Goal: Task Accomplishment & Management: Manage account settings

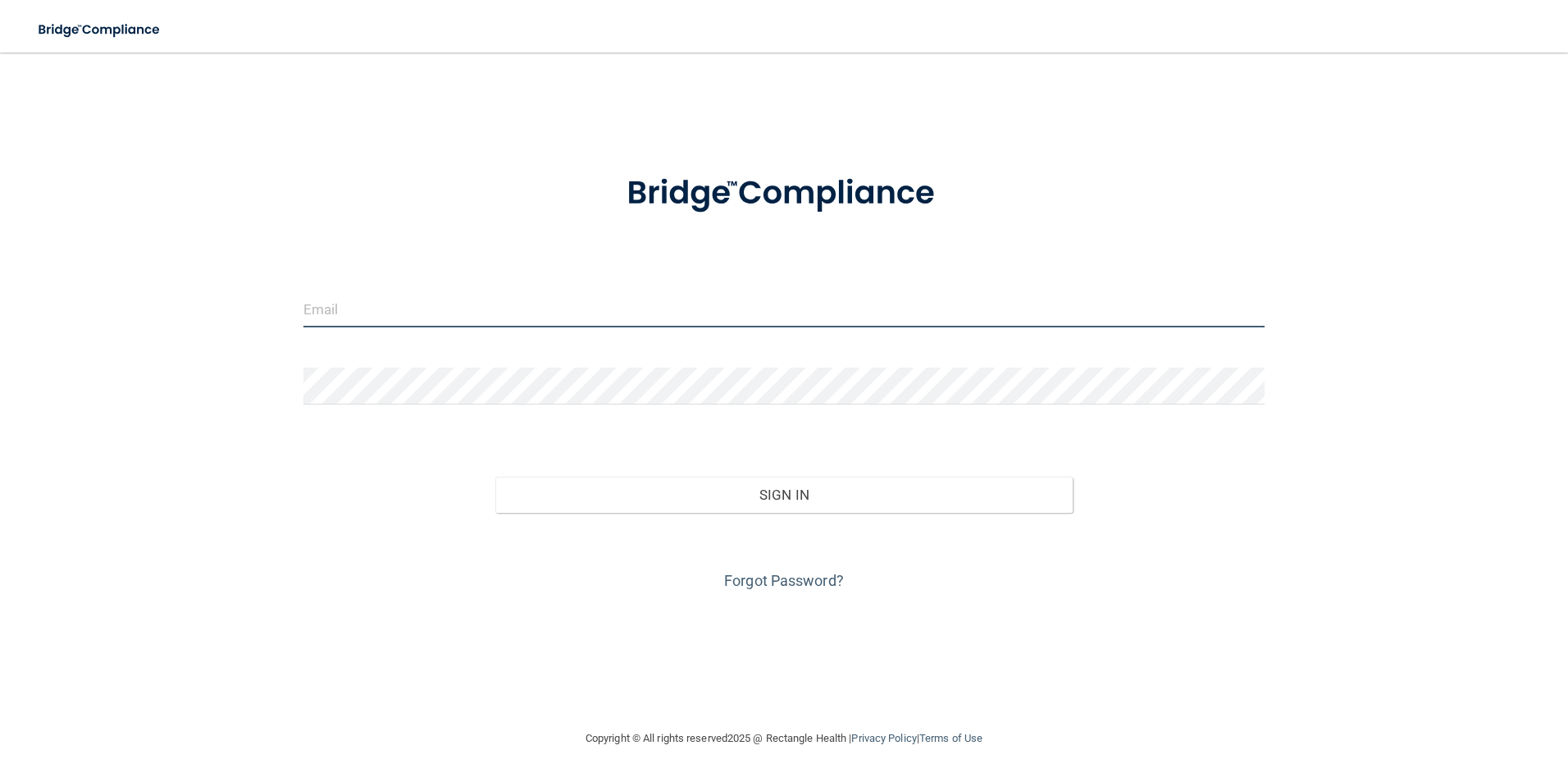
click at [366, 316] on input "email" at bounding box center [784, 308] width 962 height 37
click at [496, 508] on button "Sign In" at bounding box center [784, 526] width 577 height 36
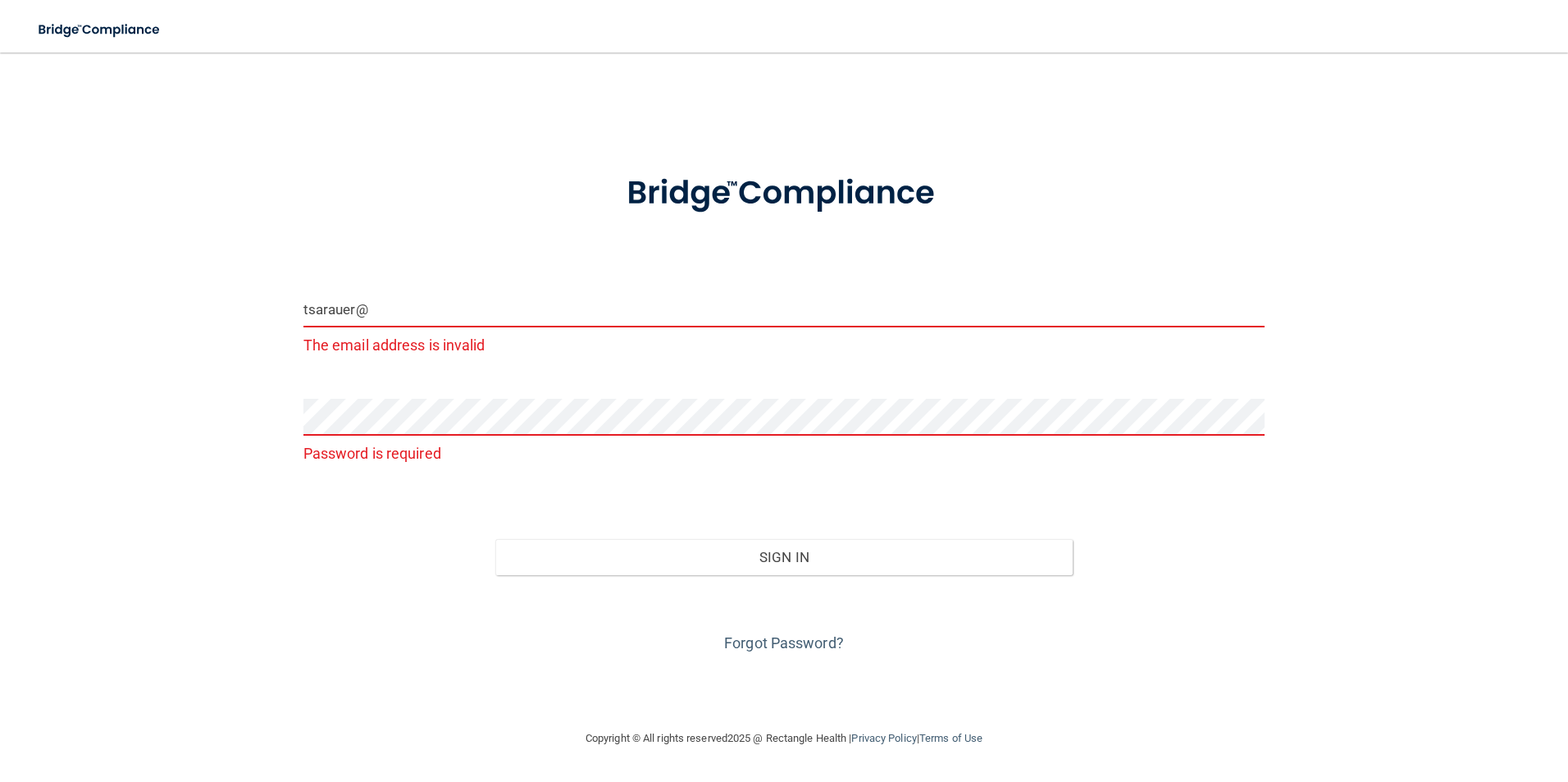
type input "[EMAIL_ADDRESS][DOMAIN_NAME]"
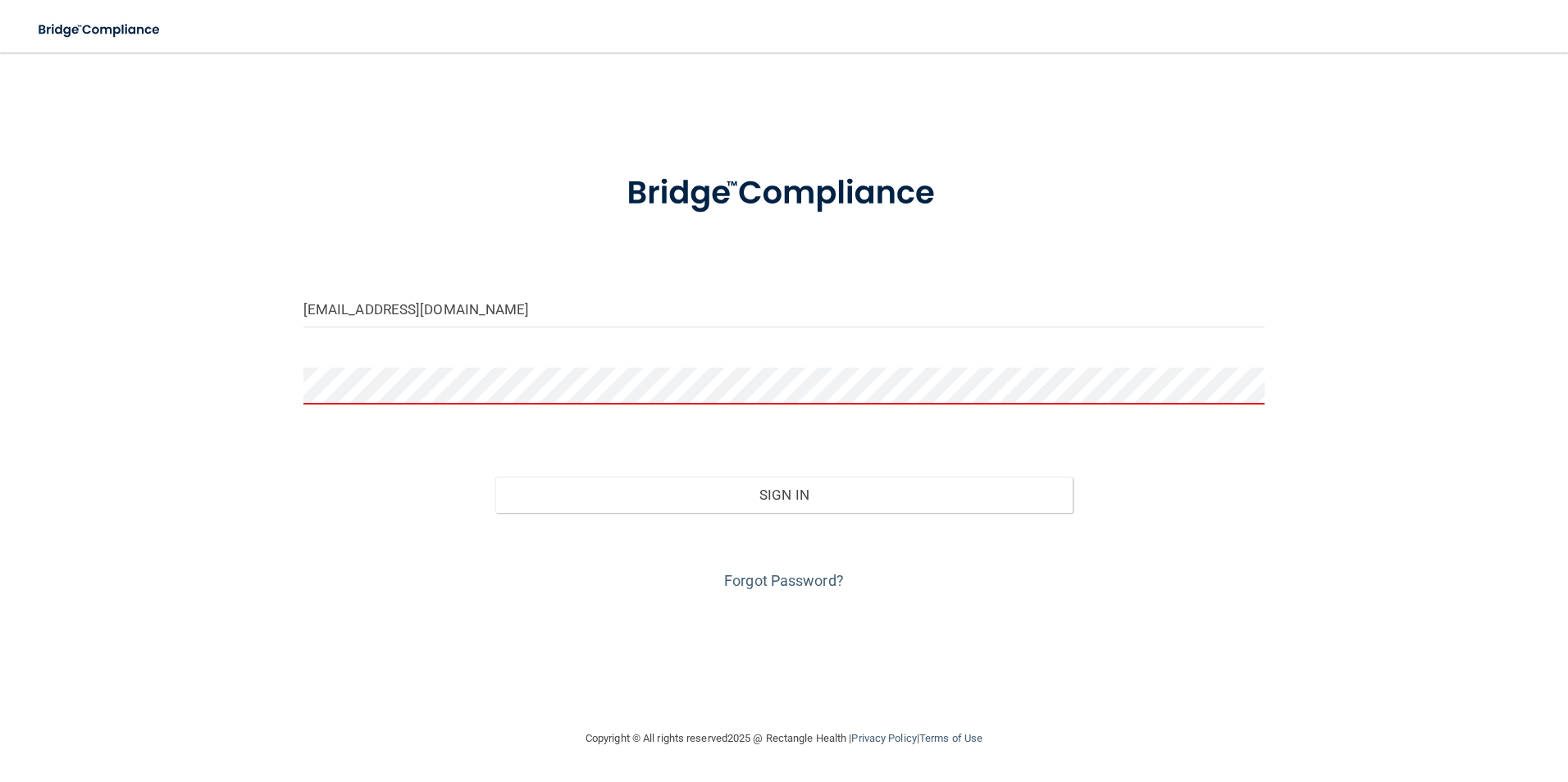
click at [496, 476] on button "Sign In" at bounding box center [784, 494] width 577 height 36
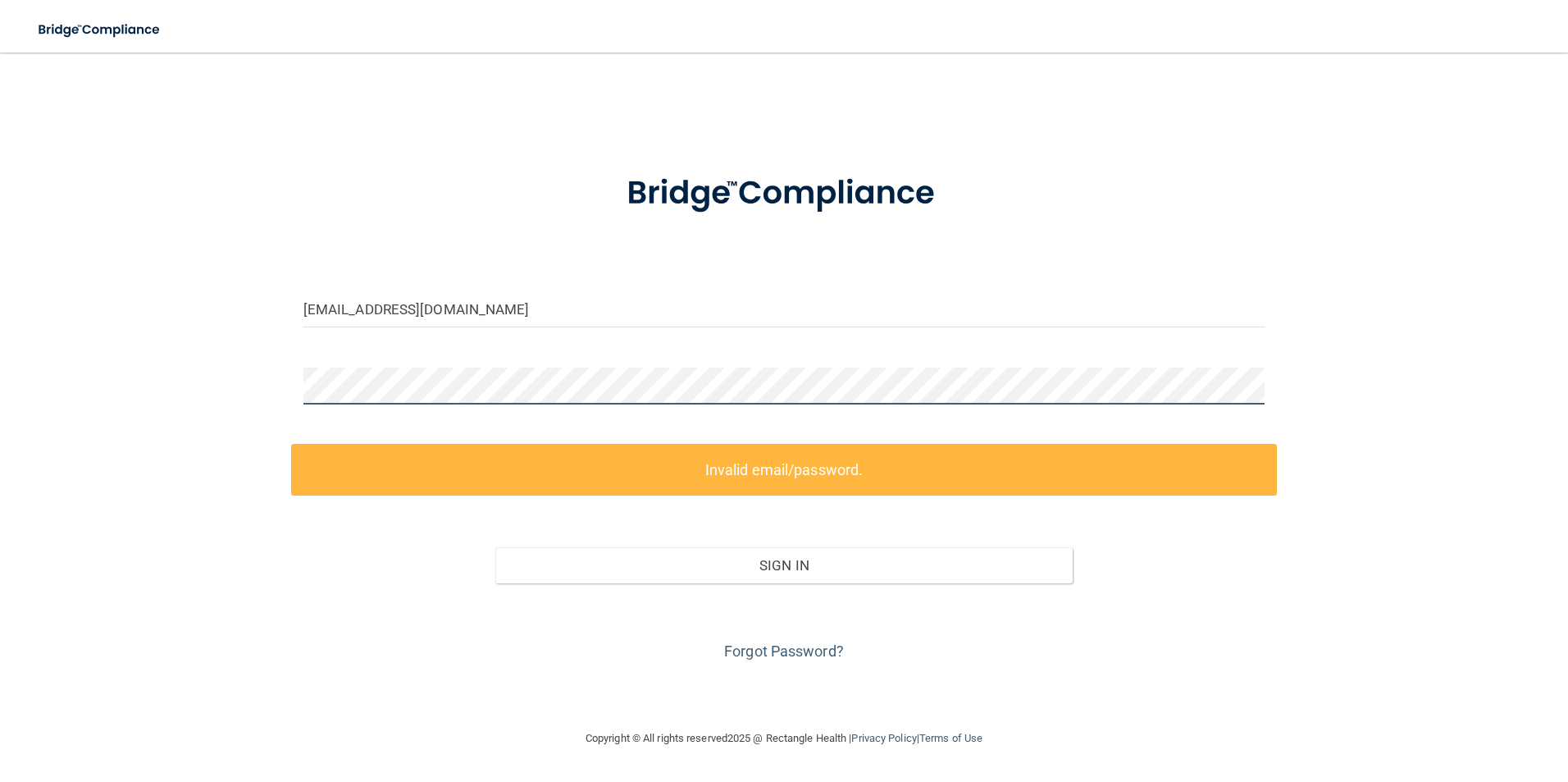
click at [254, 395] on div "[EMAIL_ADDRESS][DOMAIN_NAME] Invalid email/password. You don't have permission …" at bounding box center [784, 390] width 1503 height 643
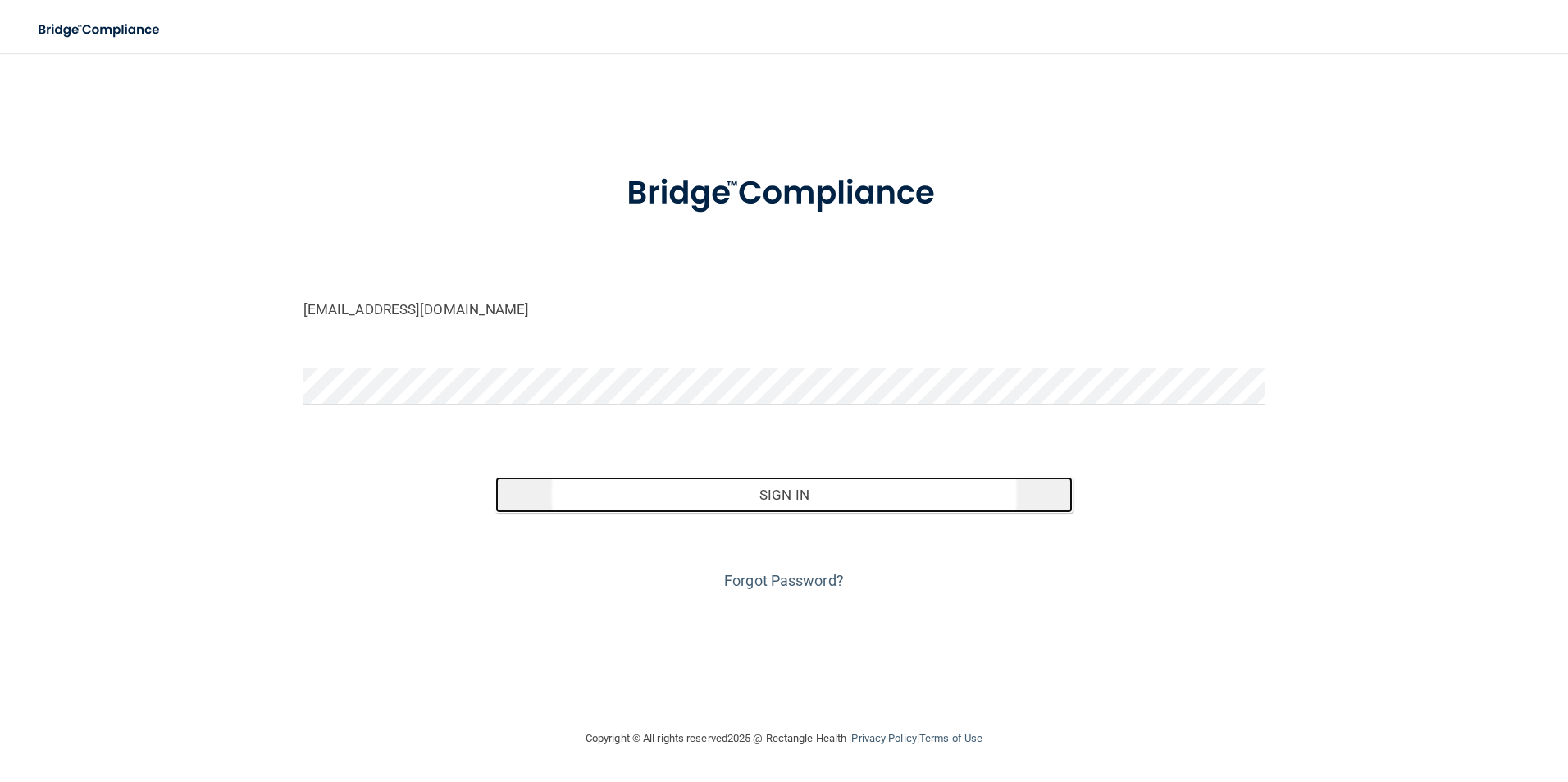
click at [787, 495] on button "Sign In" at bounding box center [784, 494] width 577 height 36
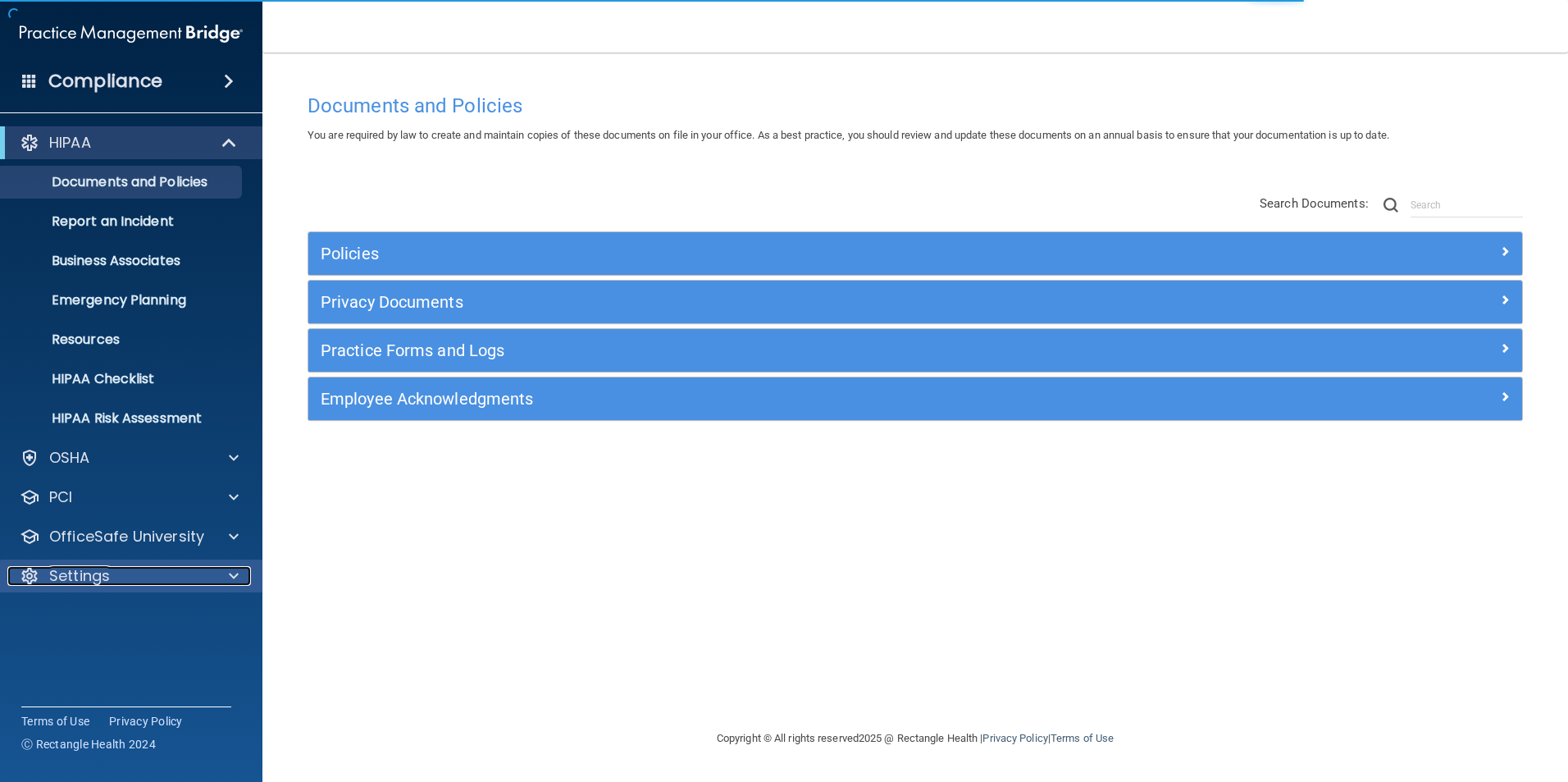
click at [87, 581] on p "Settings" at bounding box center [80, 576] width 61 height 20
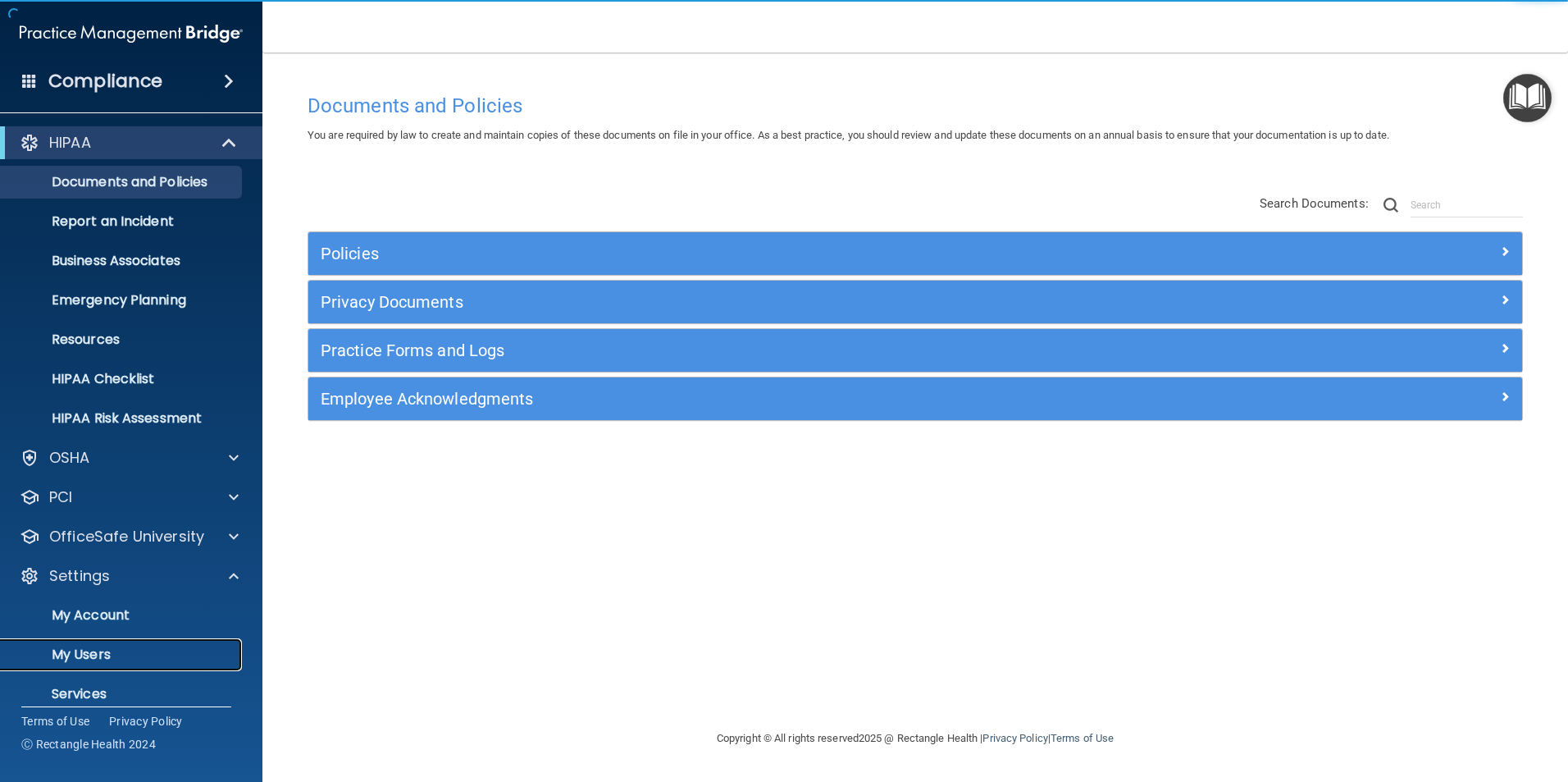
click at [89, 659] on p "My Users" at bounding box center [123, 655] width 224 height 16
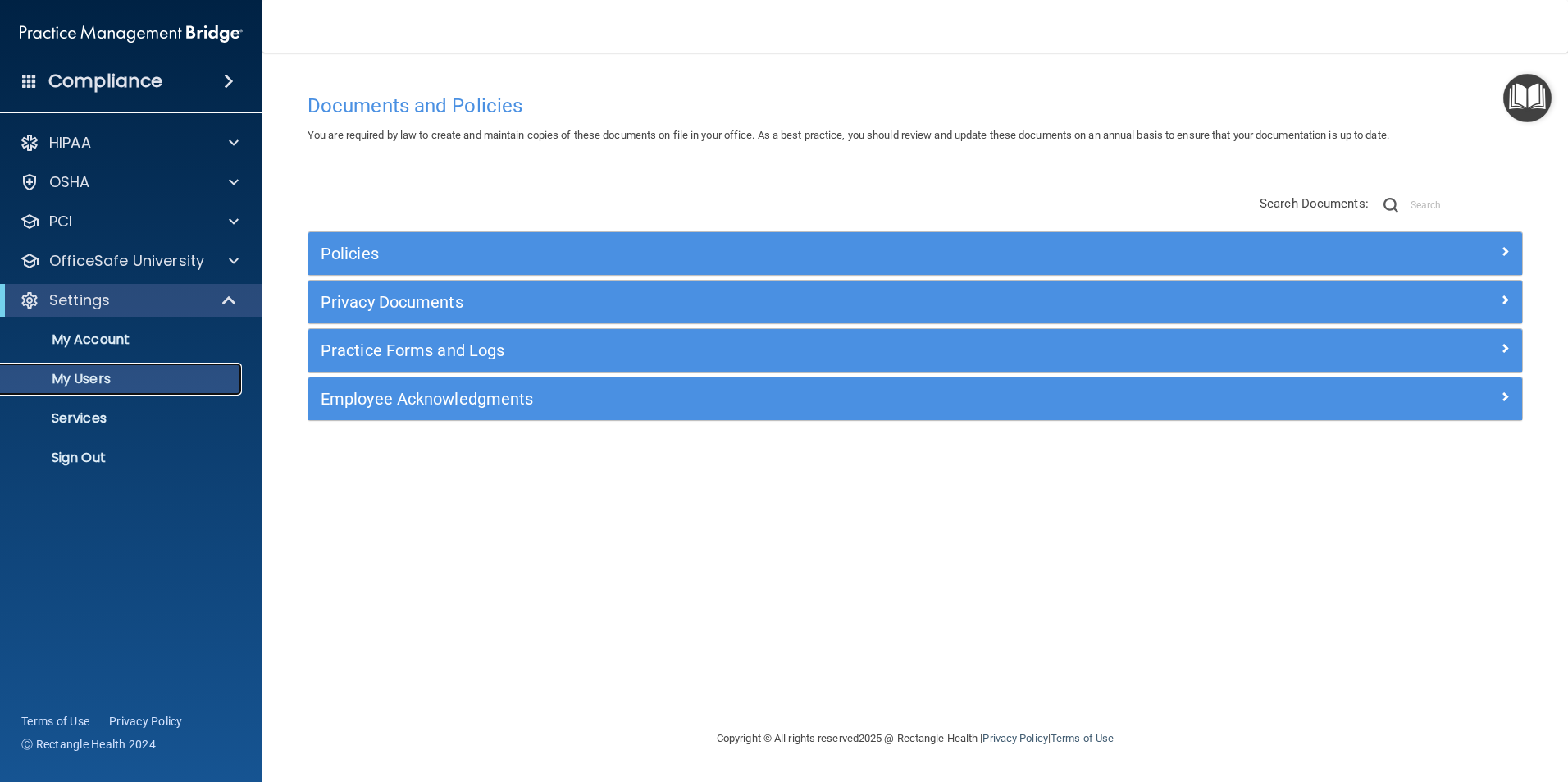
select select "20"
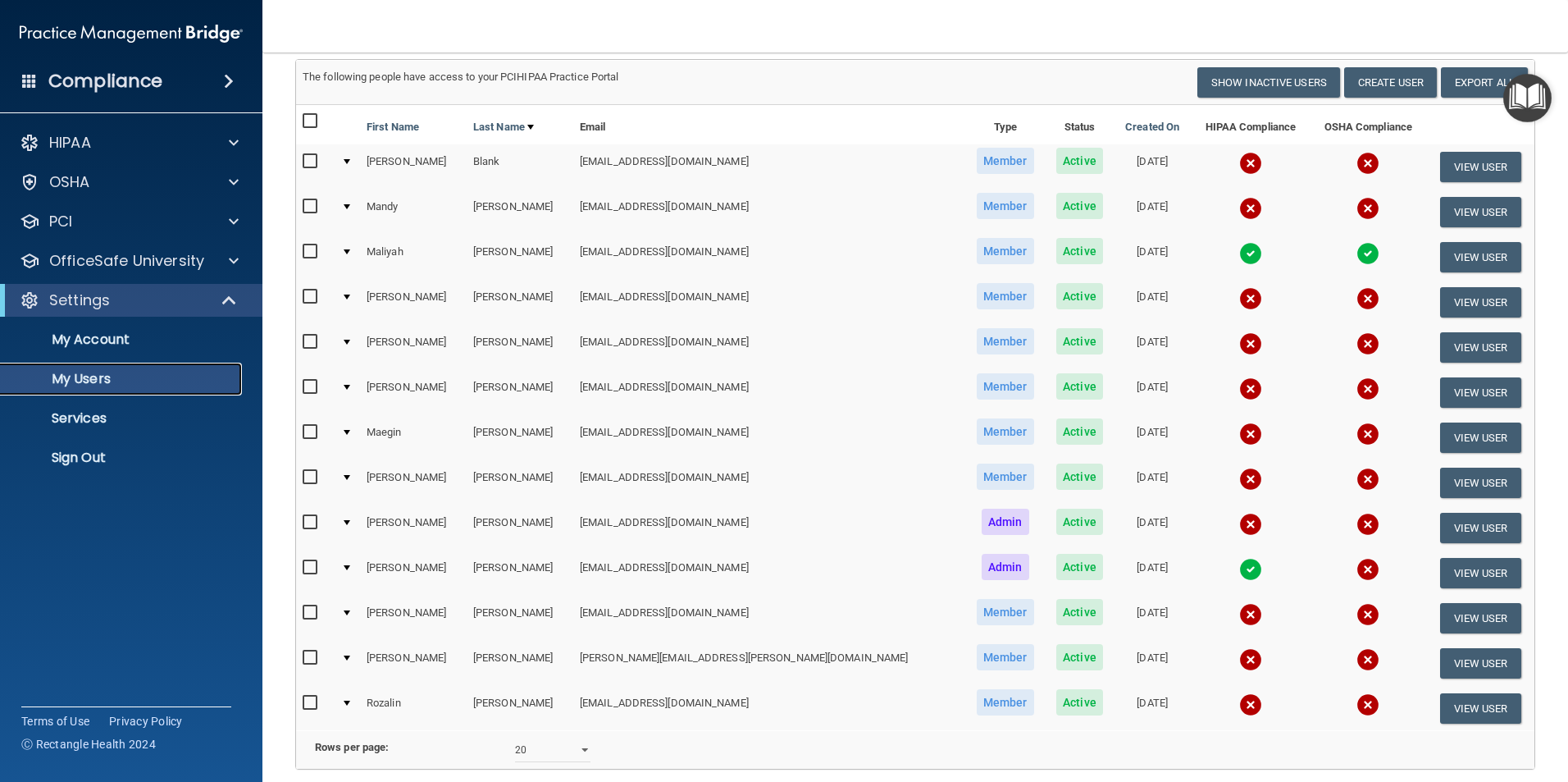
scroll to position [117, 0]
